Goal: Task Accomplishment & Management: Complete application form

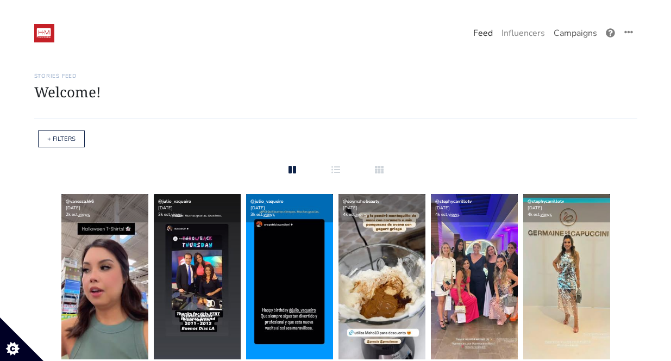
click at [569, 34] on link "Campaigns" at bounding box center [576, 33] width 52 height 22
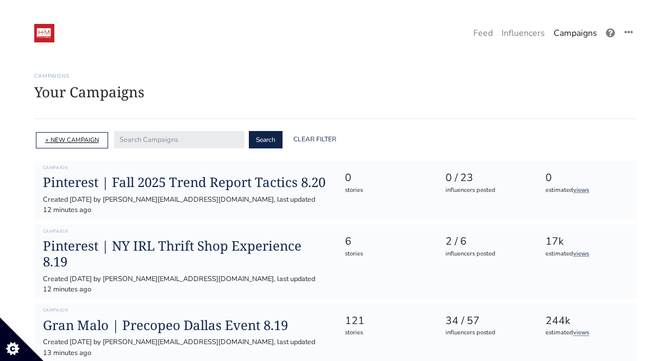
click at [83, 144] on link "+ NEW CAMPAIGN" at bounding box center [72, 140] width 54 height 8
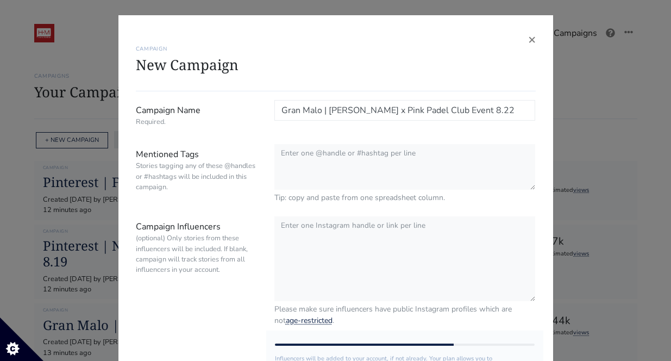
type input "Gran Malo | [PERSON_NAME] x Pink Padel Club Event 8.22"
click at [270, 173] on div "Tip: copy and paste from one spreadsheet column." at bounding box center [405, 173] width 278 height 59
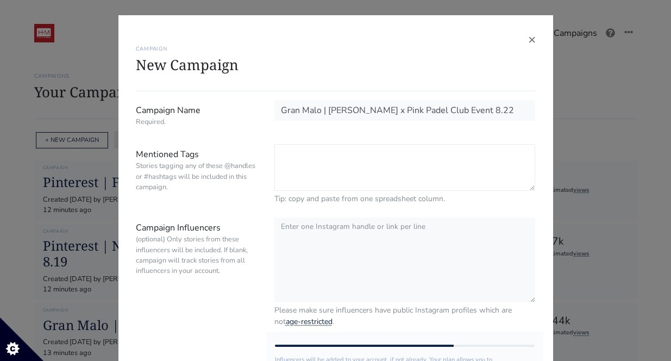
click at [285, 169] on textarea "Mentioned Tags Stories tagging any of these @handles or #hashtags will be inclu…" at bounding box center [406, 167] width 262 height 47
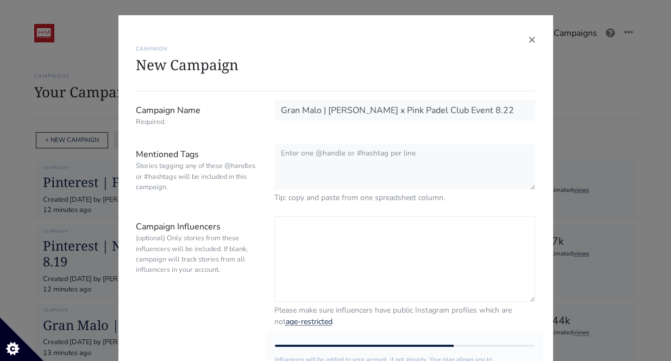
click at [349, 256] on textarea "Campaign Influencers (optional) Only stories from these influencers will be inc…" at bounding box center [406, 259] width 262 height 86
paste textarea "@pinkpadelclub"
paste textarea "@thejanellemarie"
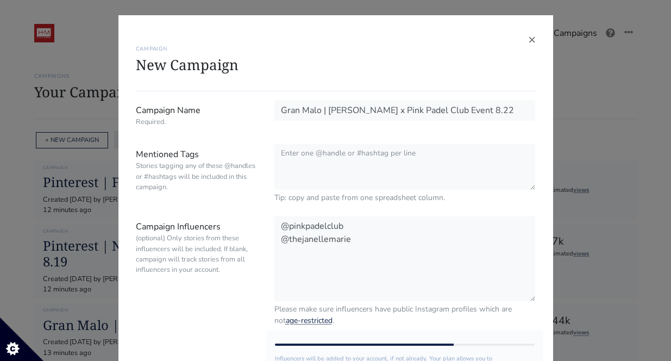
click at [619, 225] on div "× CAMPAIGN New Campaign Campaign Name Required. Gran Malo | [PERSON_NAME] x Pin…" at bounding box center [335, 180] width 671 height 361
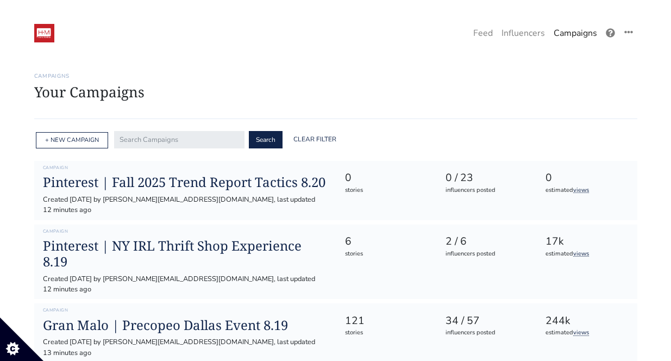
click at [569, 36] on link "Campaigns" at bounding box center [576, 33] width 52 height 22
click at [569, 35] on link "Campaigns" at bounding box center [576, 33] width 52 height 22
click at [79, 135] on div "+ NEW CAMPAIGN" at bounding box center [72, 140] width 72 height 17
click at [55, 138] on link "+ NEW CAMPAIGN" at bounding box center [72, 140] width 54 height 8
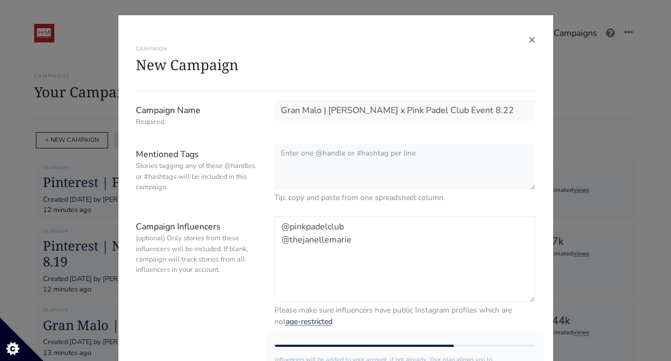
click at [350, 245] on textarea "@pinkpadelclub @thejanellemarie" at bounding box center [406, 259] width 262 height 86
paste textarea "elizabethelias"
paste textarea "jeffcotto"
paste textarea "qianaaviles"
paste textarea "erubeydeanda"
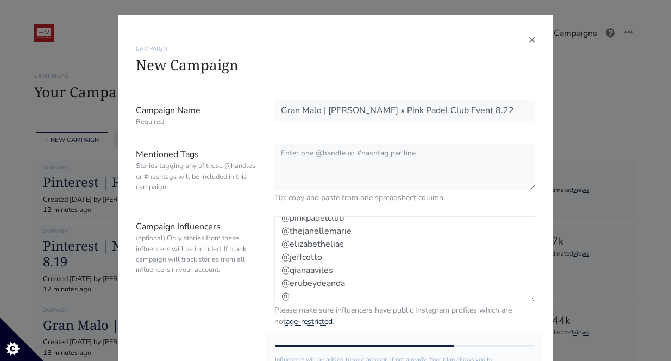
scroll to position [9, 0]
paste textarea "dianamaux"
paste textarea "lissethchavez"
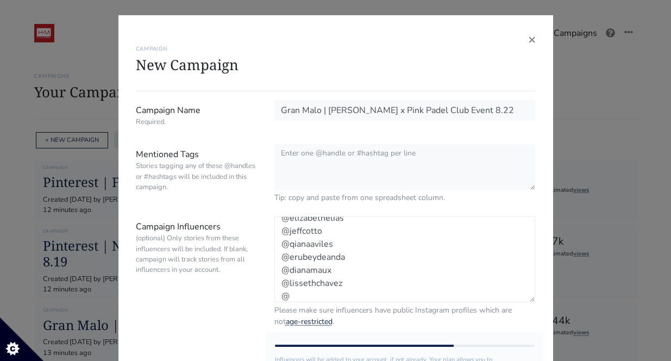
paste textarea "gamebredfighter"
type textarea "@pinkpadelclub @thejanellemarie @elizabethelias @jeffcotto @qianaaviles @erubey…"
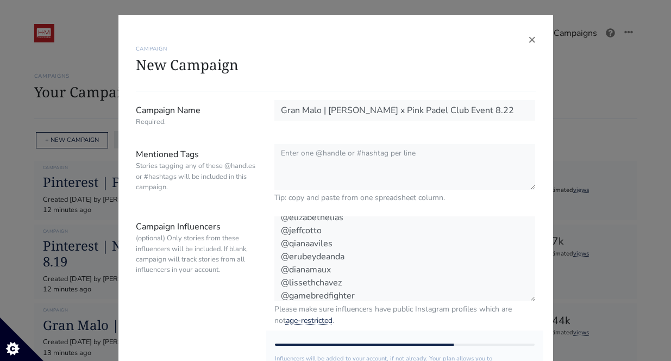
scroll to position [34, 0]
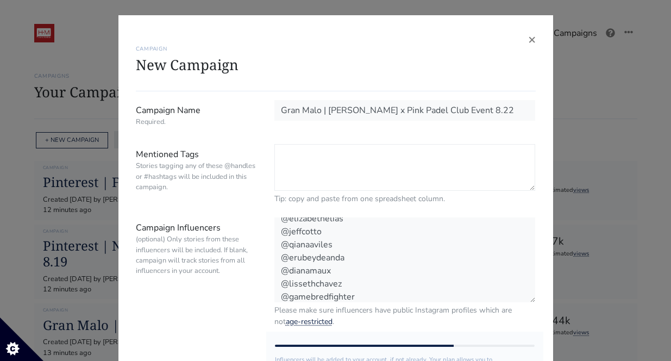
click at [383, 148] on textarea "Mentioned Tags Stories tagging any of these @handles or #hashtags will be inclu…" at bounding box center [406, 167] width 262 height 47
paste textarea "#granmalo @gran.malo @luisitocomunica @hm_comms (hidden tag)"
drag, startPoint x: 391, startPoint y: 185, endPoint x: 335, endPoint y: 185, distance: 55.5
click at [335, 185] on textarea "#granmalo @gran.malo @luisitocomunica @hm_comms (hidden tag)" at bounding box center [406, 167] width 262 height 47
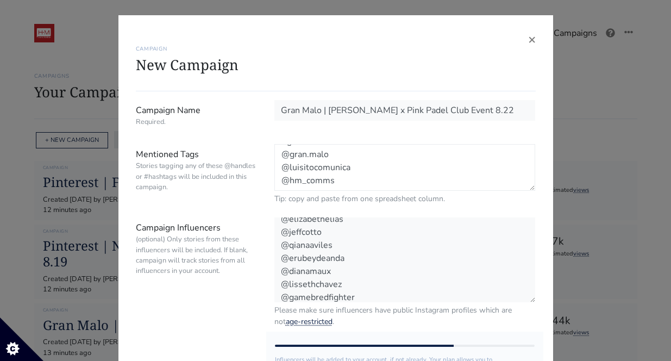
scroll to position [140, 0]
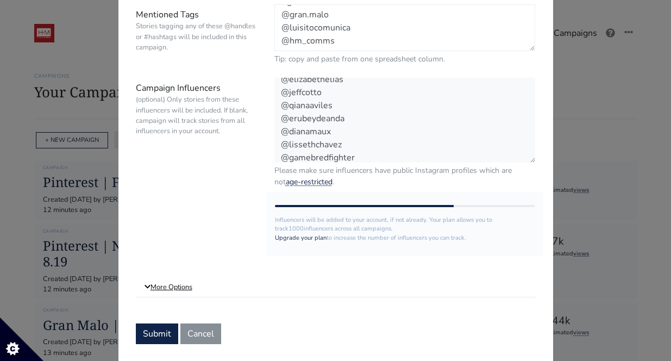
type textarea "#granmalo @gran.malo @luisitocomunica @hm_comms"
click at [175, 289] on link "More Options" at bounding box center [336, 287] width 400 height 20
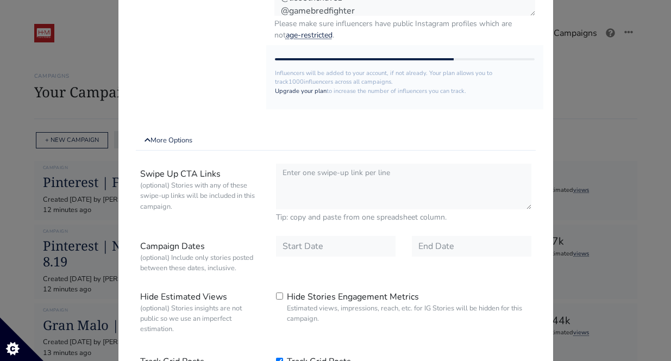
scroll to position [350, 0]
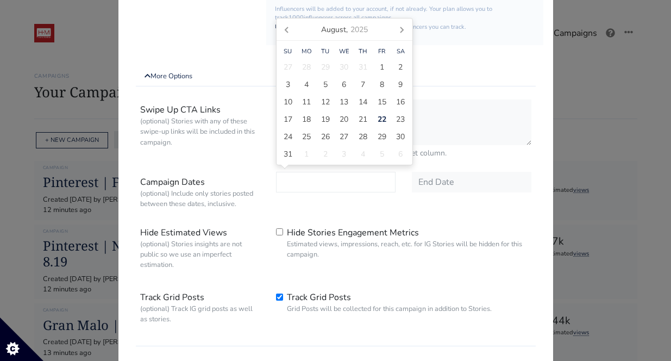
click at [296, 182] on input "text" at bounding box center [336, 182] width 120 height 21
click at [382, 120] on span "22" at bounding box center [382, 119] width 9 height 11
type input "[DATE]"
click at [463, 183] on input "text" at bounding box center [472, 182] width 120 height 21
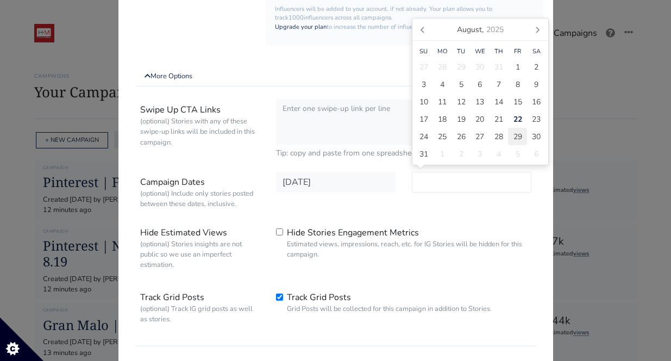
click at [514, 137] on span "29" at bounding box center [518, 136] width 9 height 11
type input "[DATE]"
click at [427, 215] on div "Swipe Up CTA Links (optional) Stories with any of these swipe-up links will be …" at bounding box center [336, 220] width 400 height 251
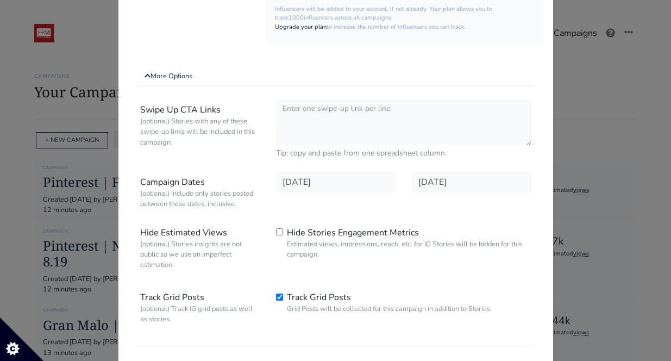
scroll to position [425, 0]
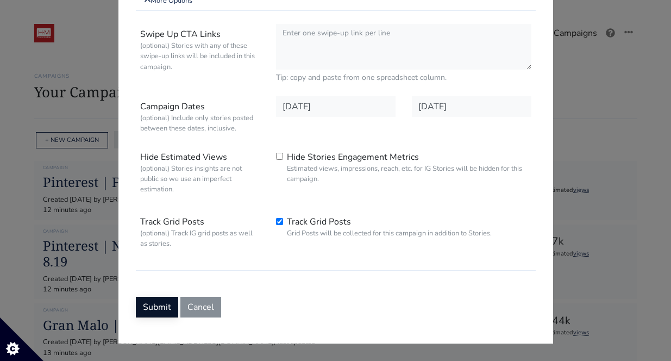
click at [153, 302] on button "Submit" at bounding box center [157, 307] width 42 height 21
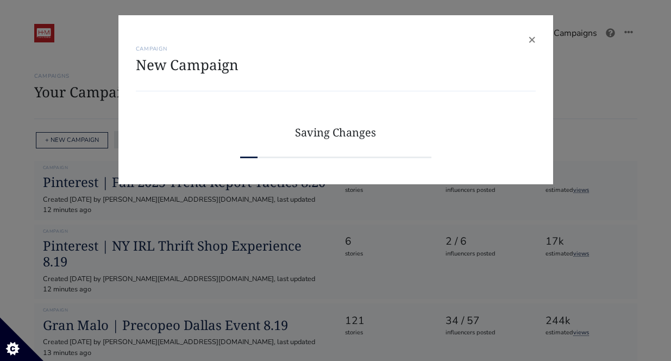
scroll to position [0, 0]
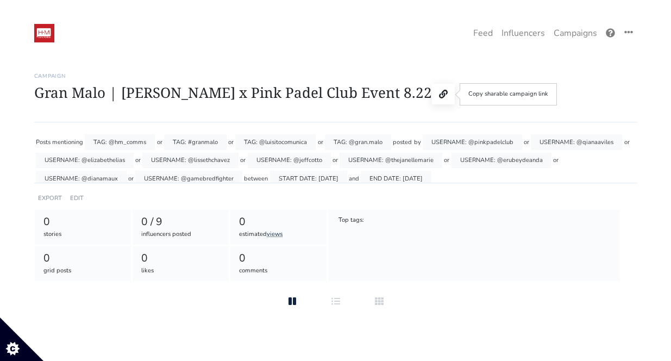
click at [445, 89] on button at bounding box center [443, 94] width 23 height 21
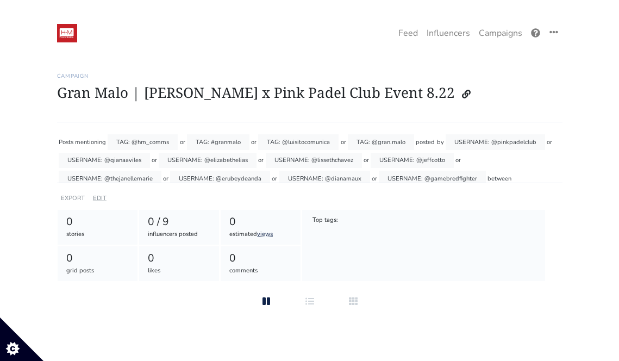
click at [93, 198] on link "EDIT" at bounding box center [100, 198] width 14 height 8
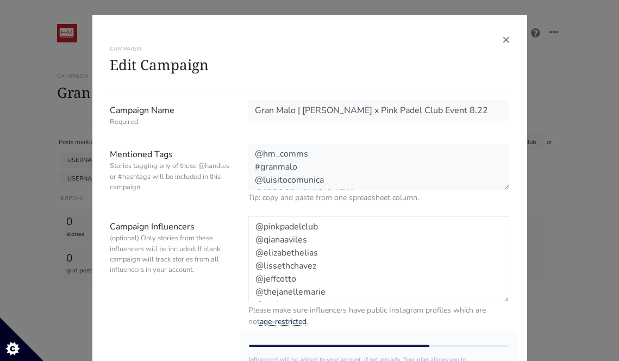
scroll to position [39, 0]
drag, startPoint x: 255, startPoint y: 225, endPoint x: 290, endPoint y: 303, distance: 85.9
click at [290, 303] on div "@pinkpadelclub @qianaaviles @elizabethelias @lissethchavez @jeffcotto @thejanel…" at bounding box center [379, 271] width 278 height 111
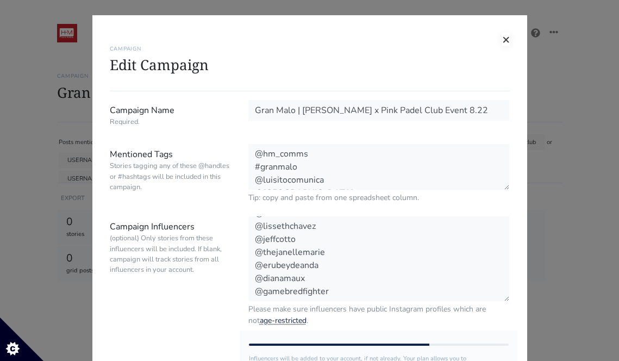
click at [506, 40] on span "×" at bounding box center [506, 38] width 8 height 17
